Goal: Task Accomplishment & Management: Manage account settings

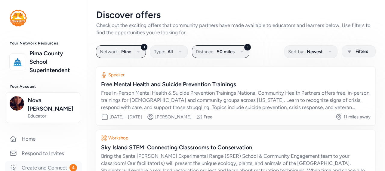
click at [49, 163] on link "Create and Connect 4" at bounding box center [43, 167] width 77 height 13
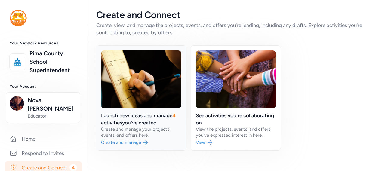
click at [125, 139] on link at bounding box center [141, 98] width 90 height 105
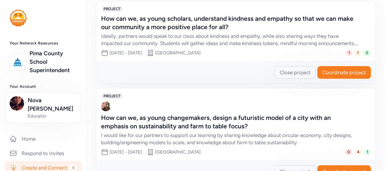
scroll to position [211, 0]
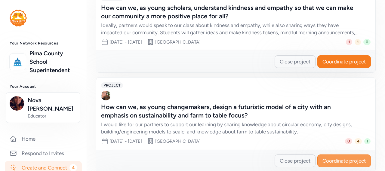
click at [349, 162] on span "Coordinate project" at bounding box center [343, 160] width 43 height 7
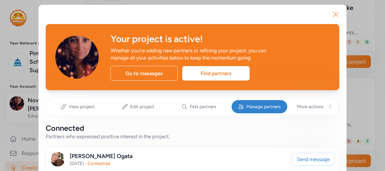
click at [335, 12] on icon "button" at bounding box center [336, 15] width 10 height 10
